Goal: Information Seeking & Learning: Stay updated

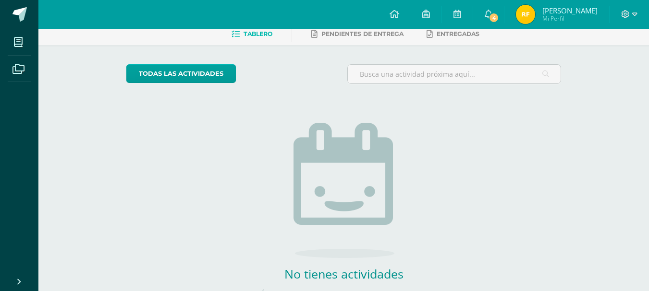
scroll to position [4, 0]
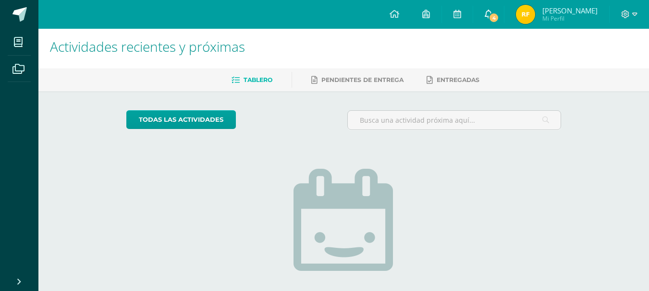
click at [499, 13] on span "4" at bounding box center [493, 17] width 11 height 11
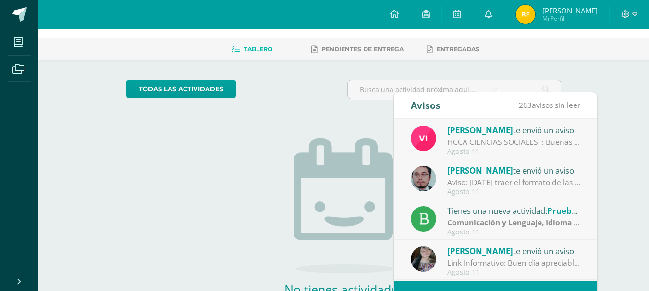
scroll to position [0, 0]
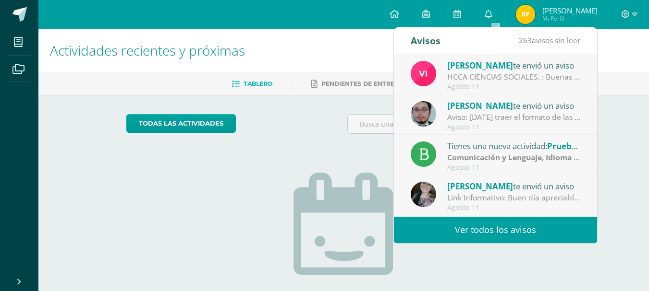
click at [507, 71] on div "Vivian te envió un aviso" at bounding box center [513, 65] width 133 height 12
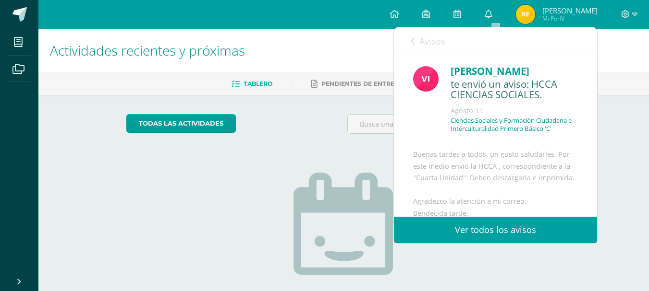
click at [422, 45] on span "Avisos" at bounding box center [432, 42] width 26 height 12
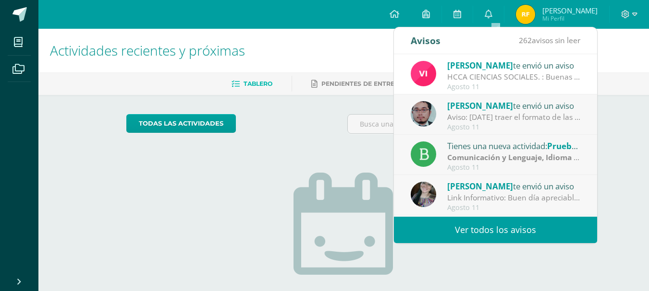
click at [475, 115] on div "Aviso: [DATE] traer el formato de las Grecas terminaremos en clase" at bounding box center [513, 117] width 133 height 11
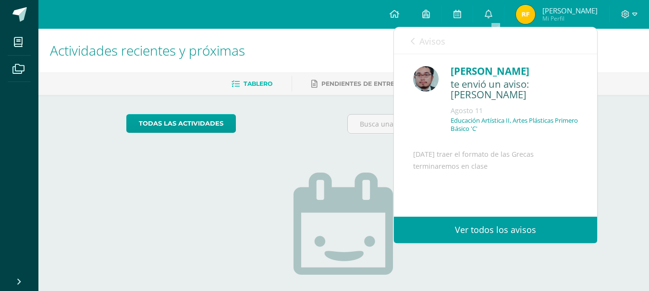
click at [413, 50] on link "Avisos" at bounding box center [427, 40] width 35 height 27
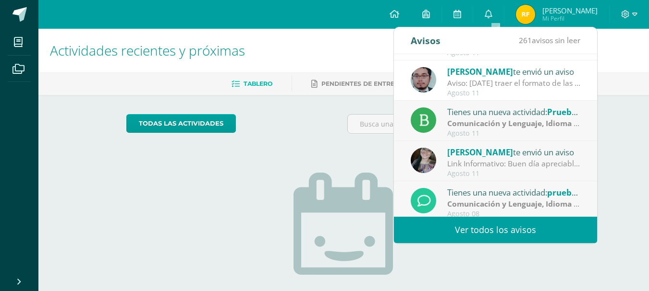
scroll to position [48, 0]
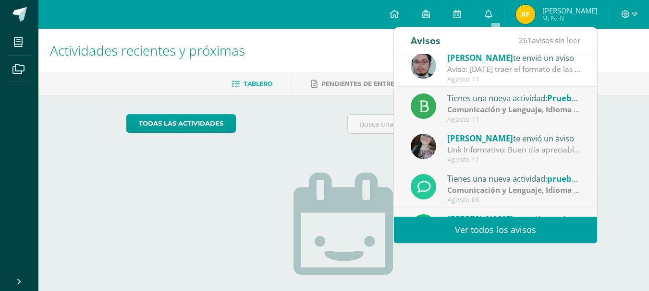
click at [489, 143] on span "[PERSON_NAME]" at bounding box center [480, 138] width 66 height 11
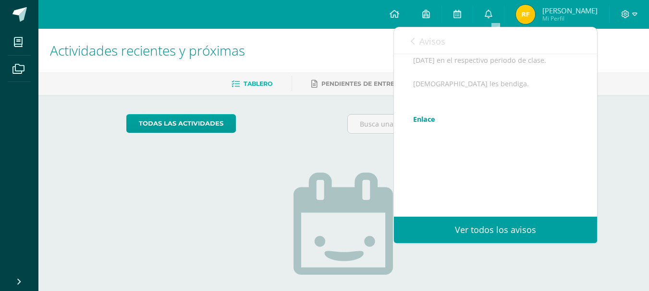
scroll to position [204, 0]
click at [427, 116] on link "Enlace" at bounding box center [424, 119] width 22 height 9
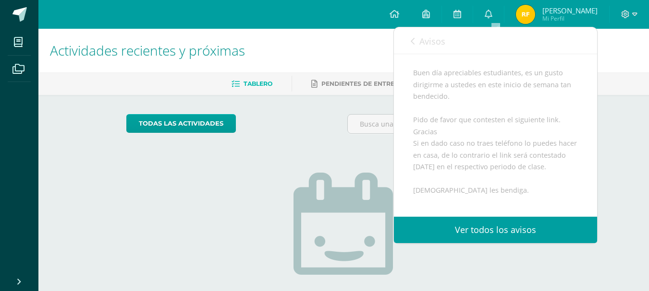
scroll to position [0, 0]
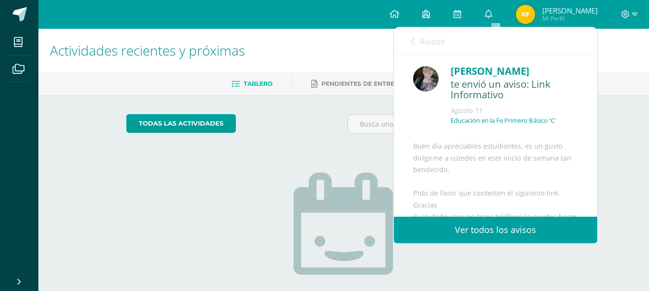
click at [407, 39] on div "Avisos 260 avisos sin leer Avisos" at bounding box center [495, 40] width 203 height 27
click at [416, 39] on link "Avisos" at bounding box center [427, 40] width 35 height 27
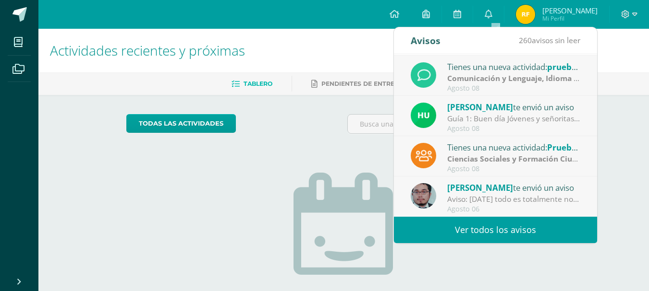
click at [491, 230] on link "Ver todos los avisos" at bounding box center [495, 230] width 203 height 26
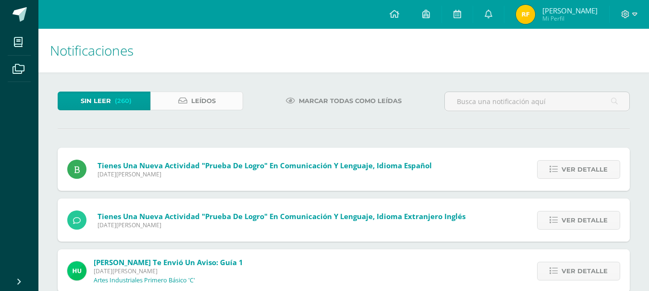
click at [231, 99] on link "Leídos" at bounding box center [196, 101] width 93 height 19
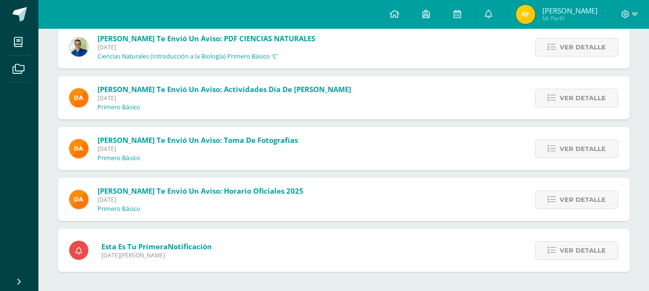
scroll to position [20787, 0]
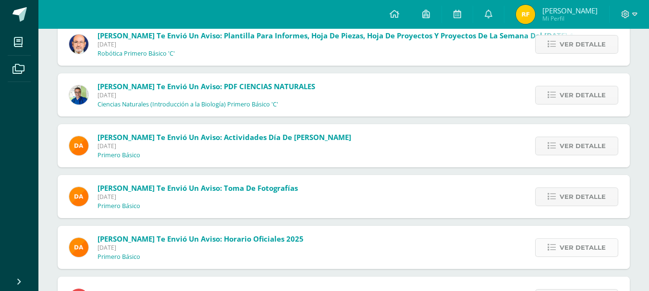
click at [556, 246] on link "Ver detalle" at bounding box center [576, 248] width 83 height 19
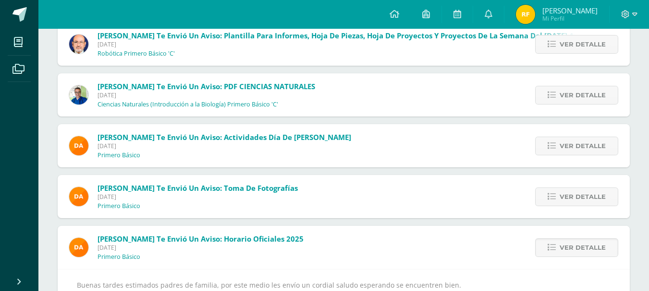
scroll to position [20925, 0]
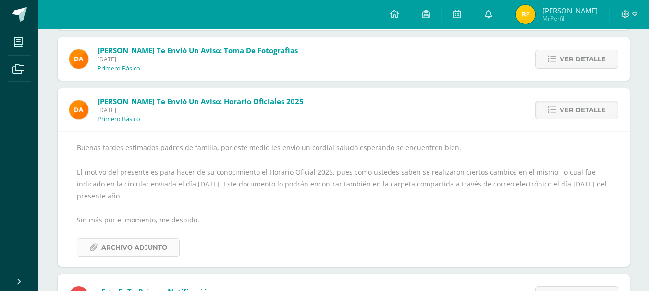
click at [171, 241] on link "Archivo Adjunto" at bounding box center [128, 248] width 103 height 19
